Goal: Task Accomplishment & Management: Manage account settings

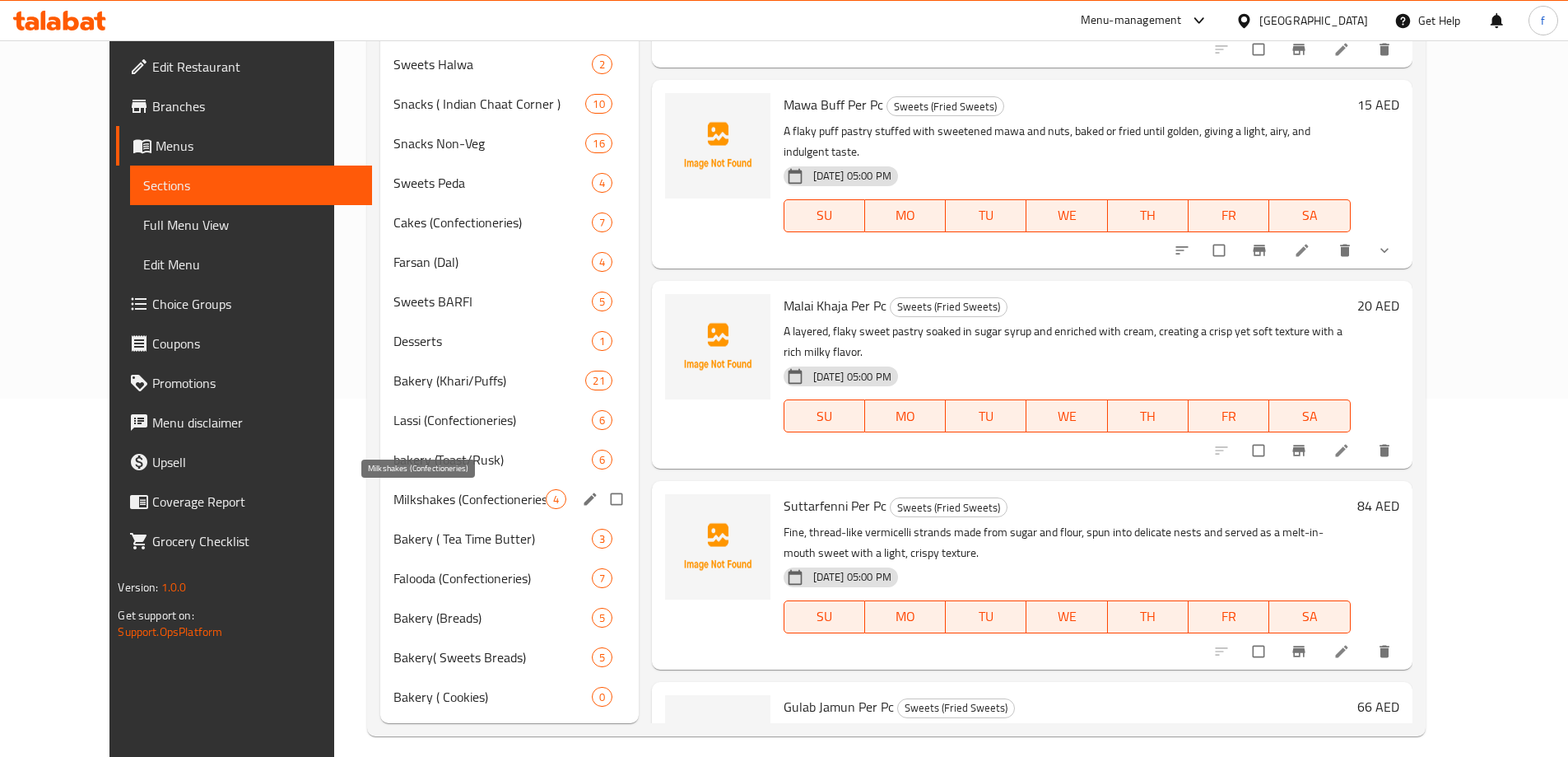
scroll to position [370, 0]
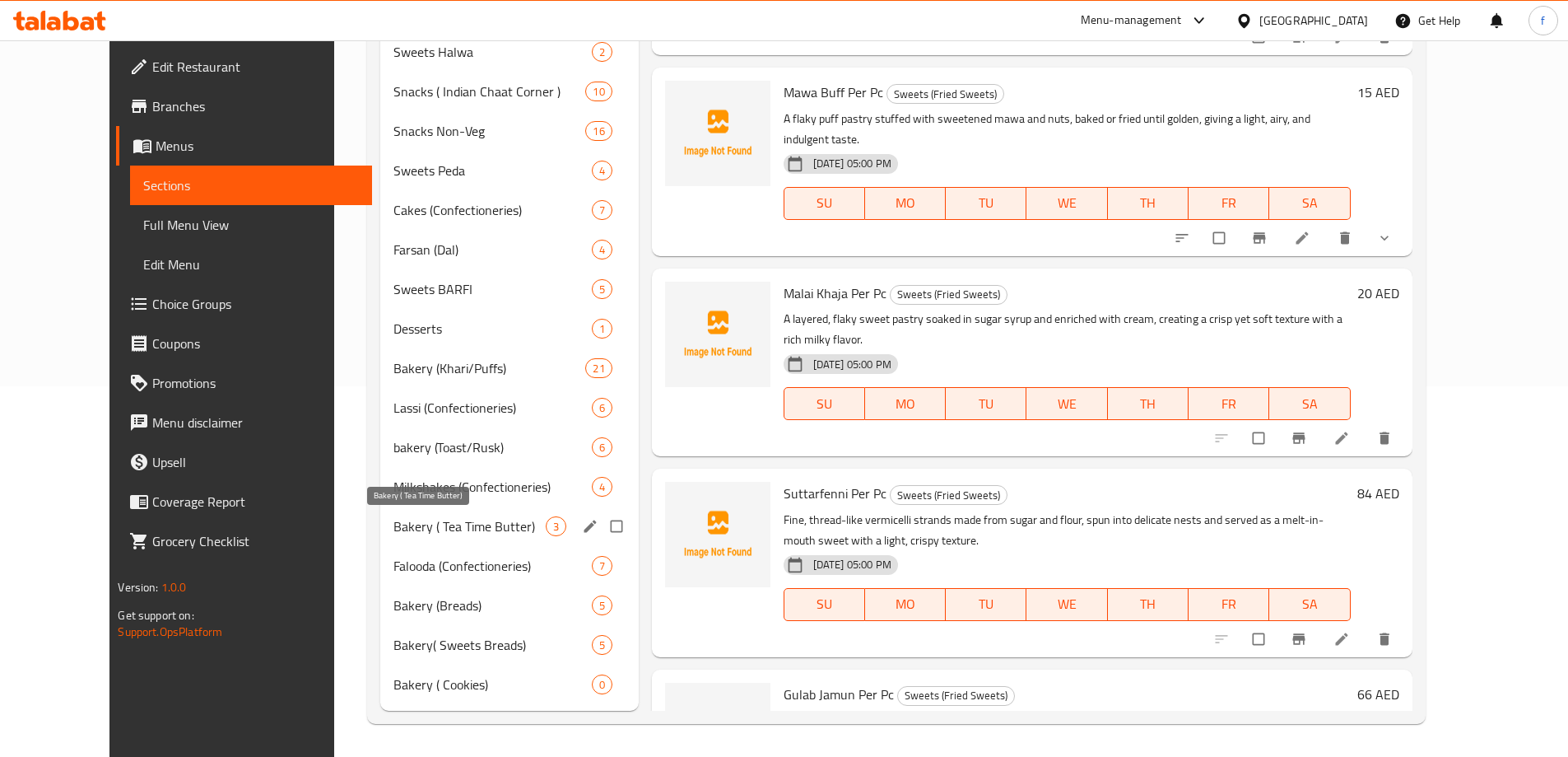
click at [425, 534] on span "Bakery ( Tea Time Butter)" at bounding box center [469, 525] width 151 height 20
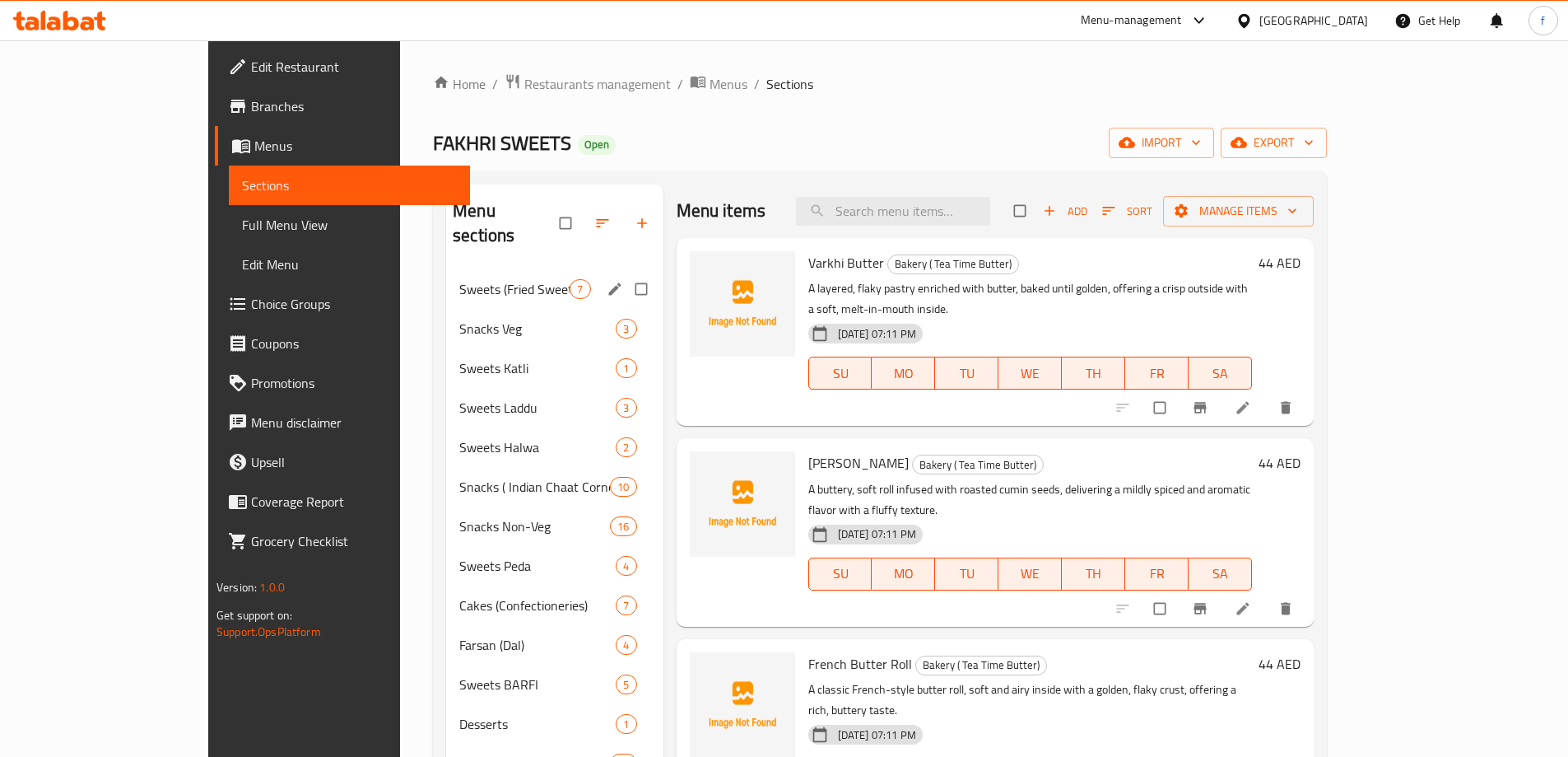
click at [459, 279] on span "Sweets (Fried Sweets)" at bounding box center [514, 289] width 110 height 20
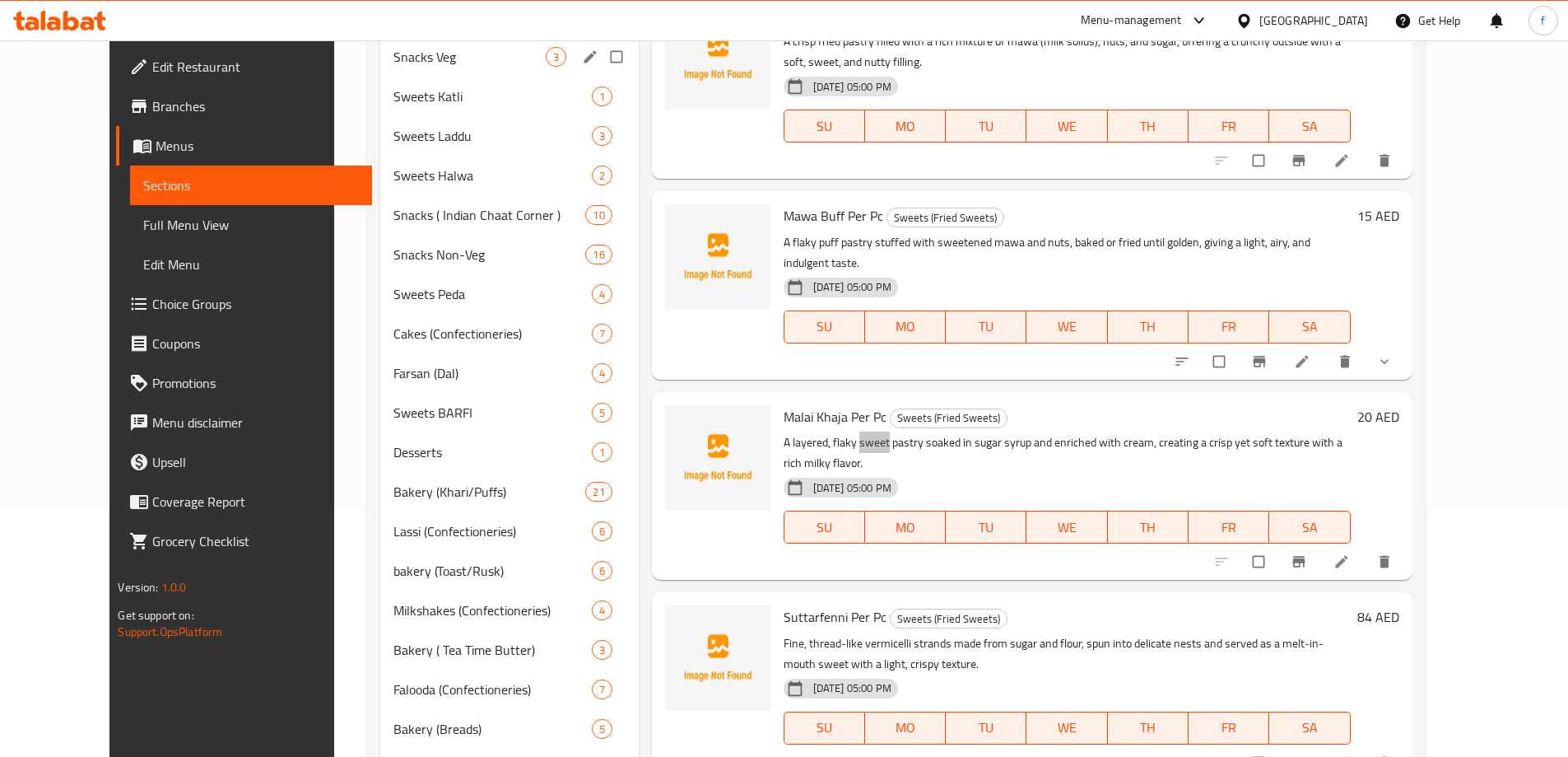
scroll to position [329, 0]
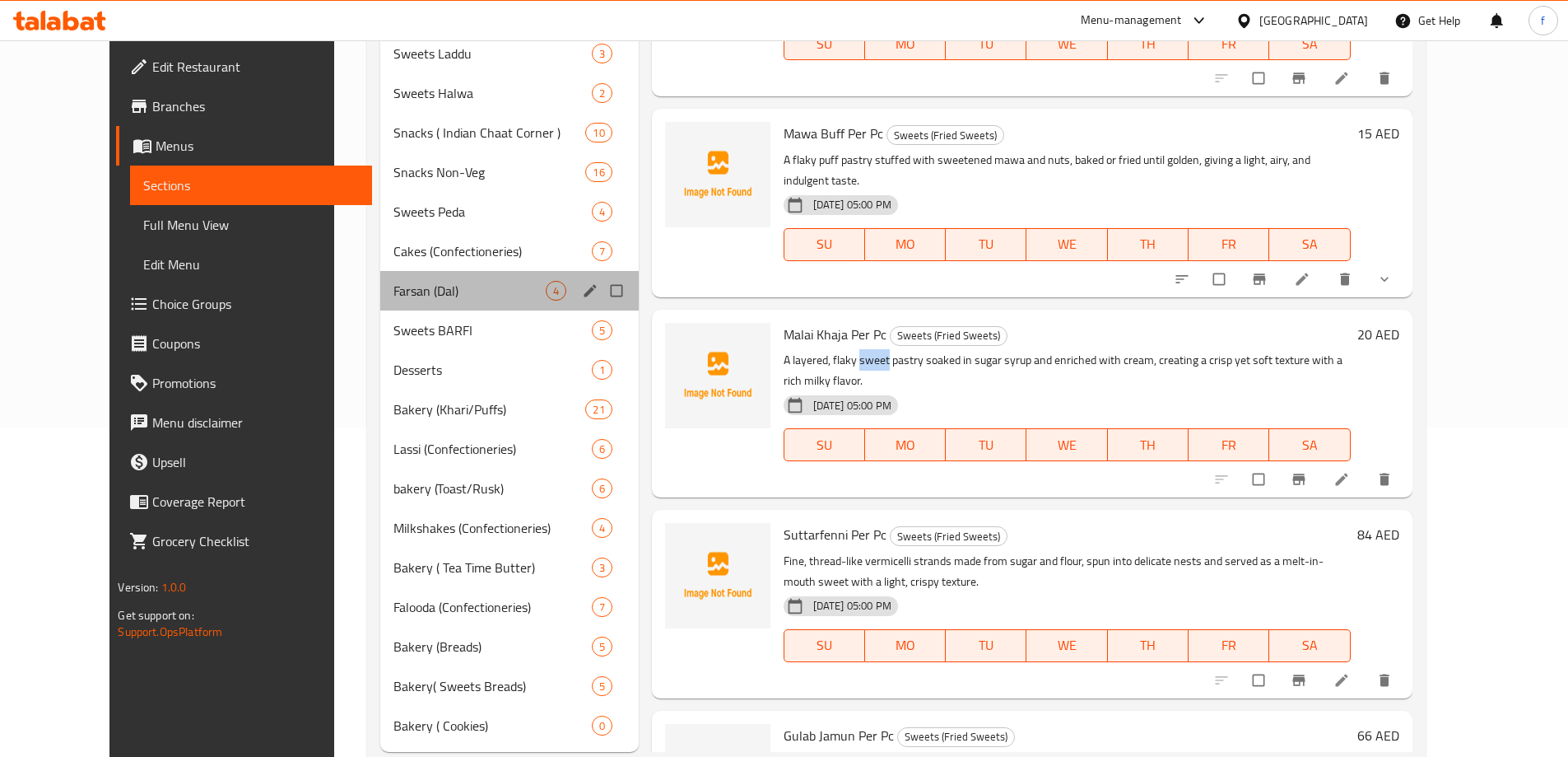
click at [443, 292] on span "Farsan (Dal)" at bounding box center [469, 290] width 151 height 20
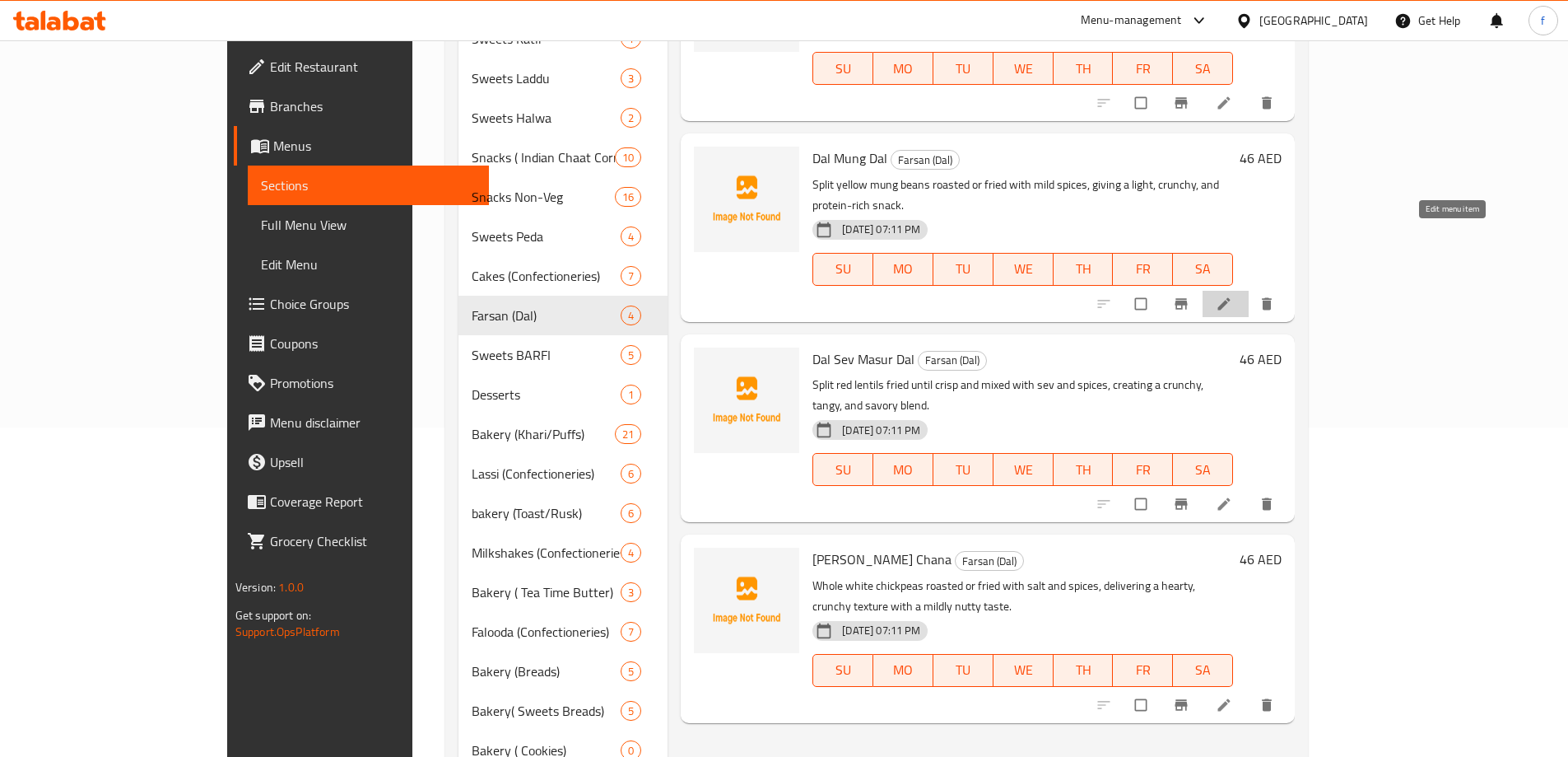
click at [1230, 298] on icon at bounding box center [1224, 303] width 12 height 12
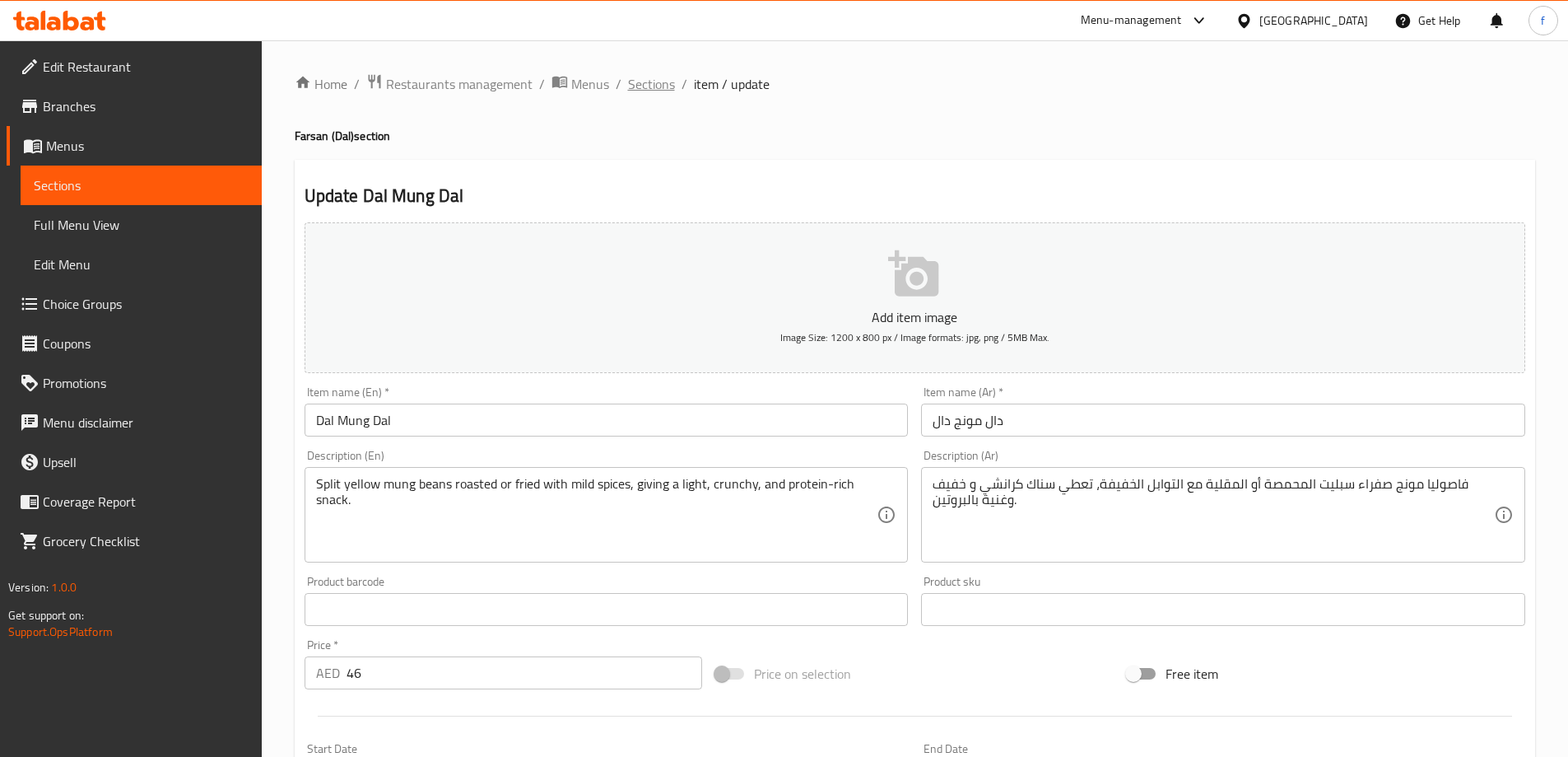
drag, startPoint x: 651, startPoint y: 85, endPoint x: 632, endPoint y: 110, distance: 31.4
click at [651, 85] on span "Sections" at bounding box center [651, 83] width 47 height 20
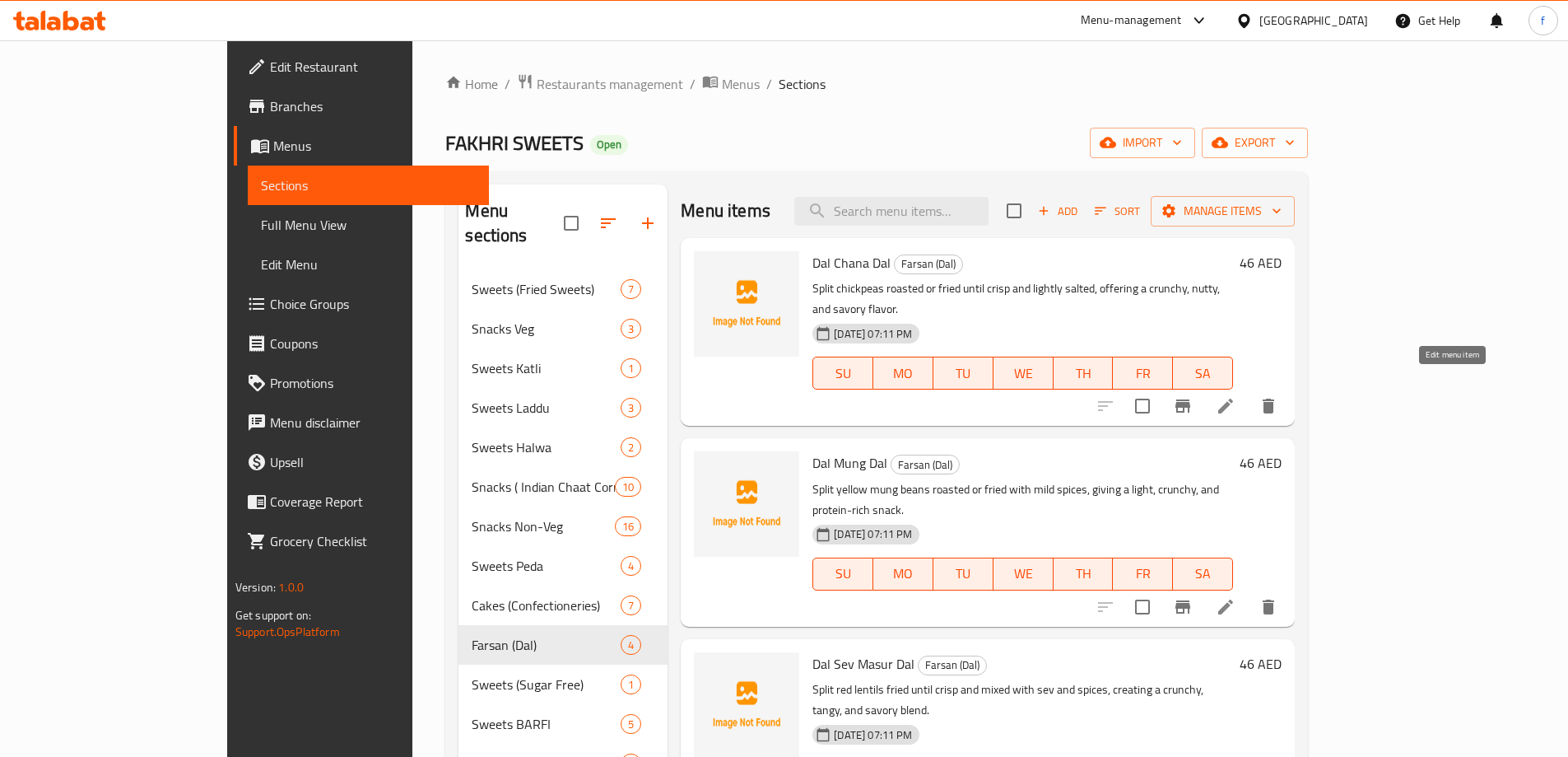
click at [1235, 396] on icon at bounding box center [1225, 406] width 20 height 20
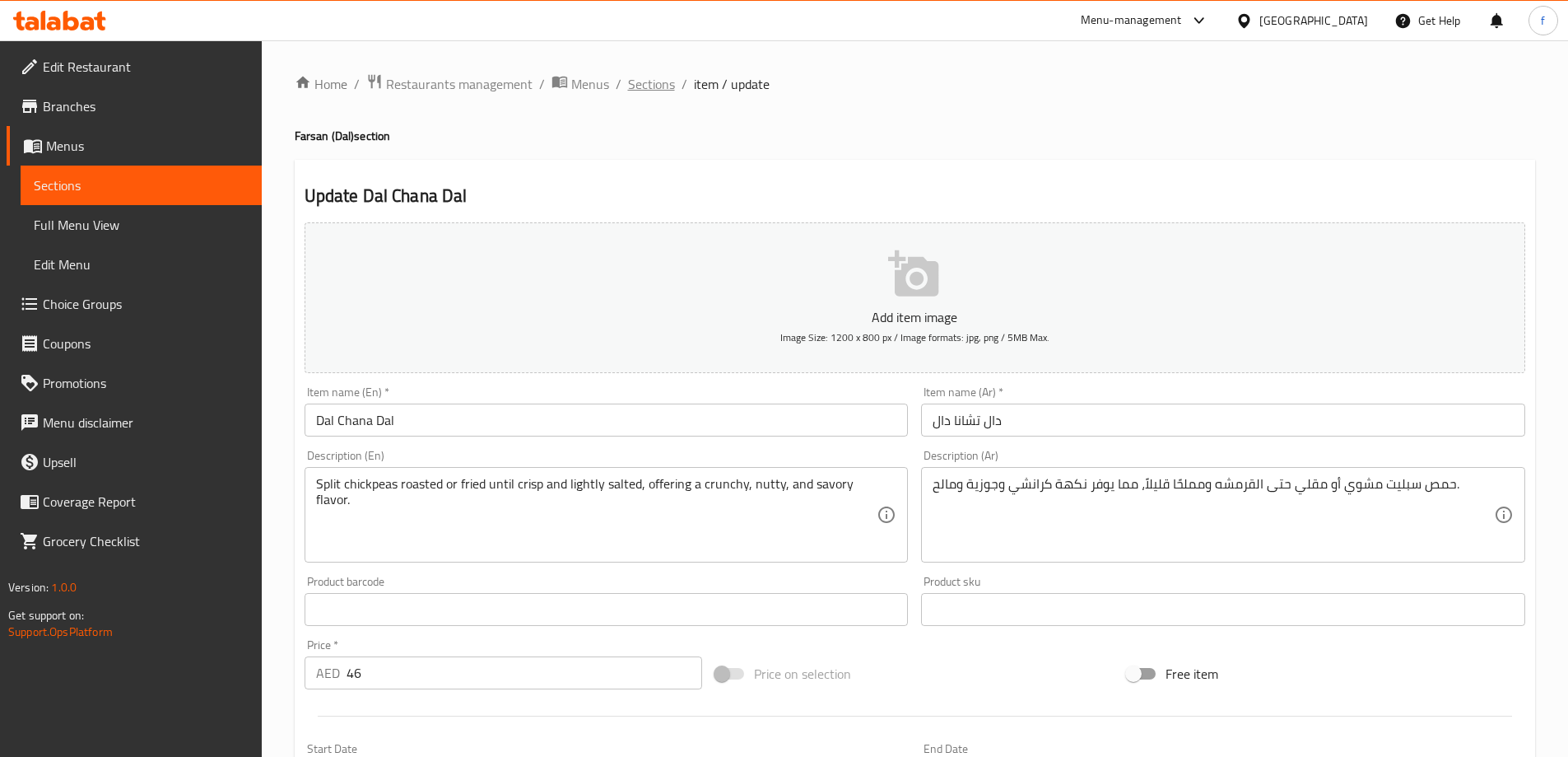
click at [644, 86] on span "Sections" at bounding box center [651, 83] width 47 height 20
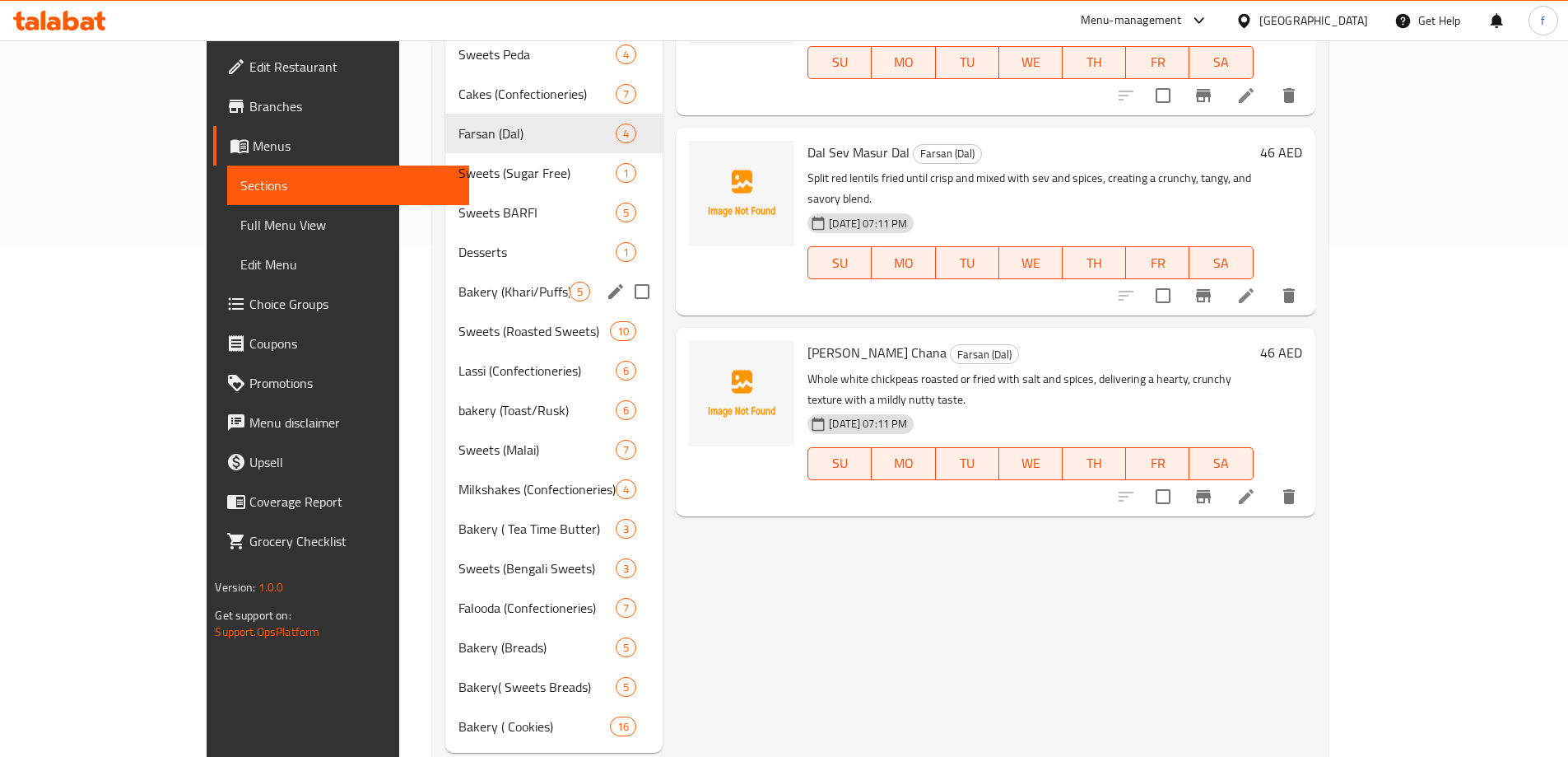
scroll to position [528, 0]
